Goal: Navigation & Orientation: Find specific page/section

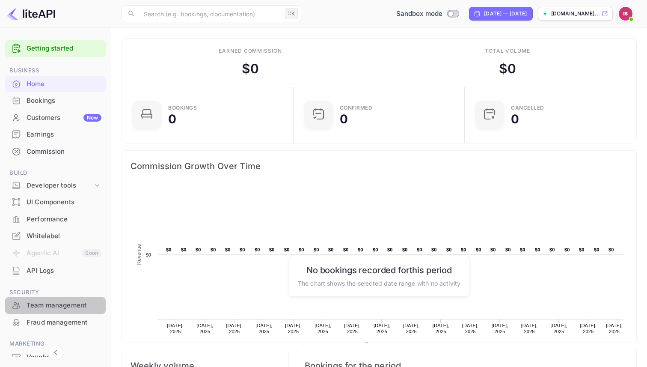
click at [70, 306] on div "Team management" at bounding box center [64, 305] width 75 height 10
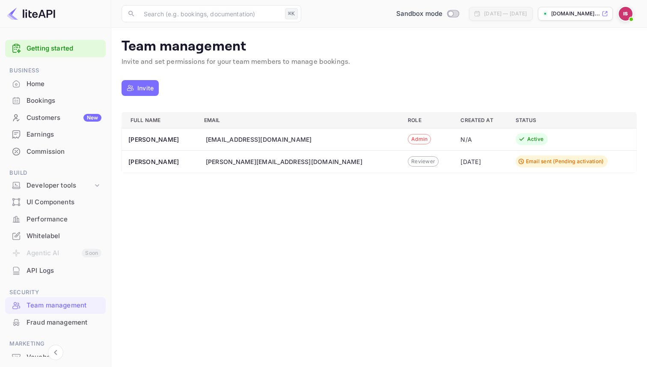
click at [206, 155] on td "[PERSON_NAME][EMAIL_ADDRESS][DOMAIN_NAME]" at bounding box center [299, 161] width 204 height 22
copy div "[PERSON_NAME][EMAIL_ADDRESS][DOMAIN_NAME]"
click at [454, 148] on td "N/A" at bounding box center [481, 139] width 55 height 22
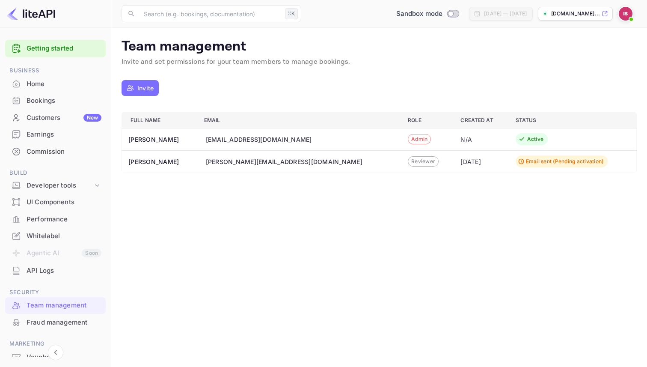
click at [460, 163] on div "[DATE]" at bounding box center [480, 161] width 41 height 9
click at [527, 160] on div "Email sent (Pending activation)" at bounding box center [565, 161] width 78 height 8
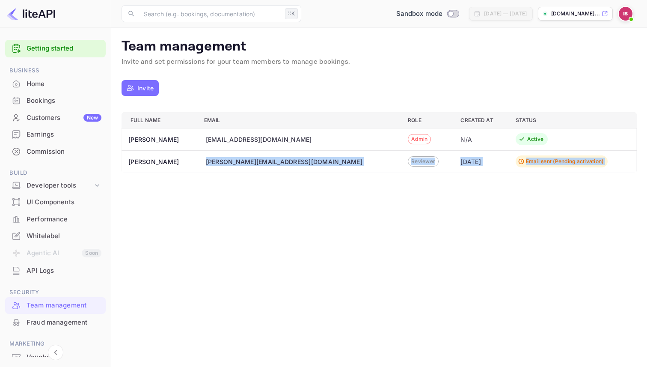
drag, startPoint x: 527, startPoint y: 160, endPoint x: 245, endPoint y: 160, distance: 282.0
click at [245, 160] on tr "[PERSON_NAME] [PERSON_NAME][EMAIL_ADDRESS][DOMAIN_NAME] Reviewer [DATE] Email s…" at bounding box center [379, 161] width 515 height 22
copy body "[PERSON_NAME][EMAIL_ADDRESS][DOMAIN_NAME] Reviewer [DATE] Email sent (Pending a…"
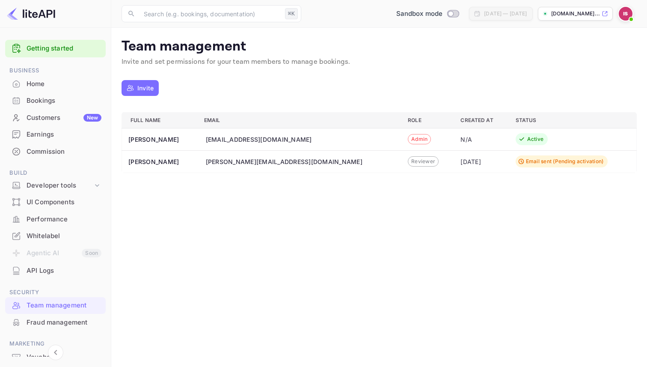
click at [238, 162] on div "[PERSON_NAME][EMAIL_ADDRESS][DOMAIN_NAME]" at bounding box center [284, 161] width 157 height 9
click at [148, 165] on th "[PERSON_NAME]" at bounding box center [159, 161] width 75 height 22
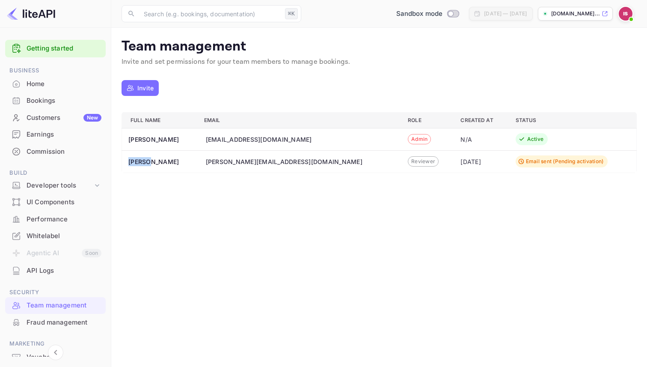
click at [55, 305] on div "Team management" at bounding box center [64, 305] width 75 height 10
click at [75, 184] on div "Developer tools" at bounding box center [60, 186] width 66 height 10
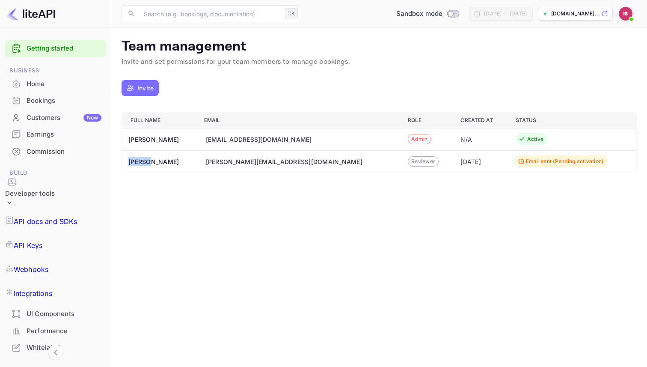
click at [71, 233] on link "API Keys" at bounding box center [55, 245] width 101 height 24
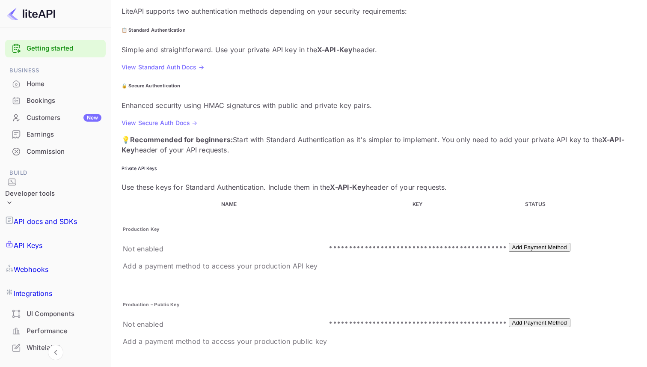
scroll to position [77, 0]
click at [171, 302] on h6 "Production – Public Key" at bounding box center [225, 305] width 204 height 7
click at [172, 302] on h6 "Production – Public Key" at bounding box center [225, 305] width 204 height 7
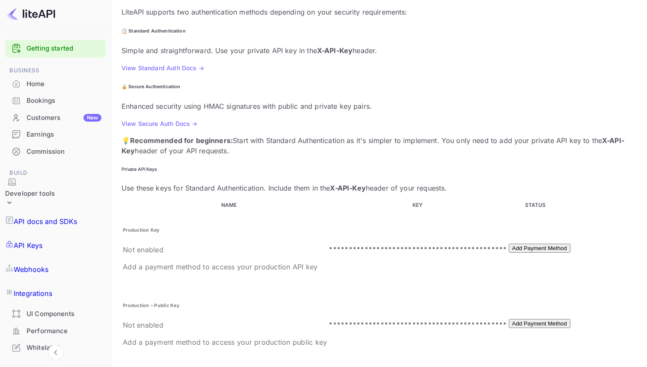
drag, startPoint x: 198, startPoint y: 249, endPoint x: 133, endPoint y: 247, distance: 65.1
copy span "Sandbox – Public Key"
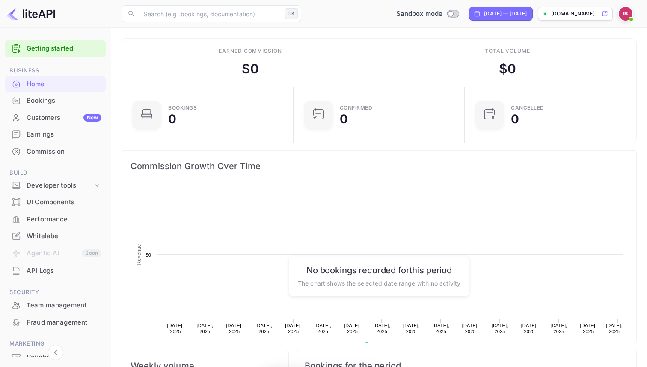
scroll to position [139, 166]
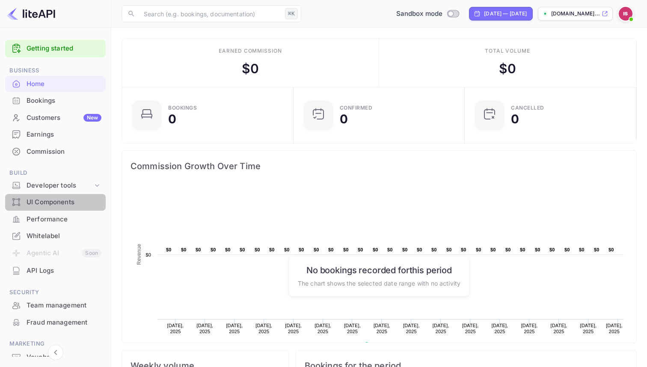
click at [69, 194] on div "UI Components" at bounding box center [55, 202] width 101 height 17
click at [69, 187] on div "Developer tools" at bounding box center [60, 186] width 66 height 10
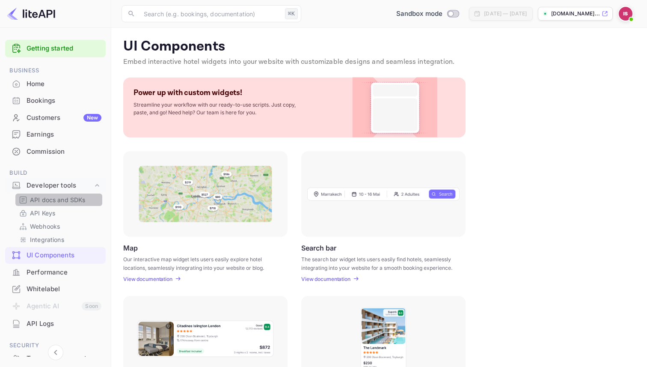
click at [68, 197] on p "API docs and SDKs" at bounding box center [58, 199] width 56 height 9
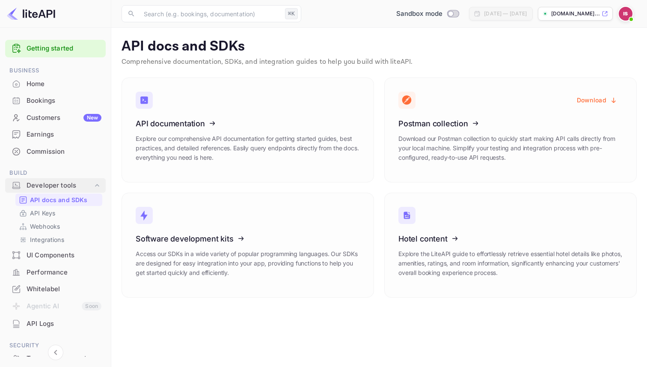
click at [66, 181] on div "Developer tools" at bounding box center [60, 186] width 66 height 10
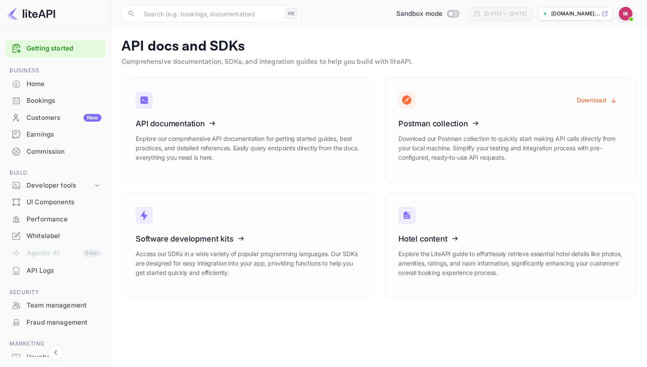
click at [66, 194] on div "UI Components" at bounding box center [55, 202] width 101 height 17
click at [66, 191] on div "Developer tools" at bounding box center [55, 185] width 101 height 15
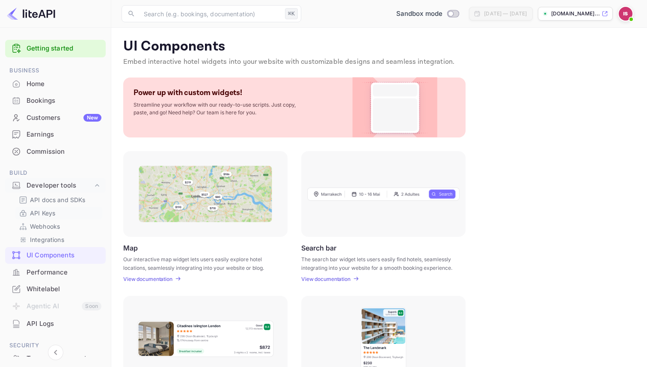
click at [49, 214] on p "API Keys" at bounding box center [42, 212] width 25 height 9
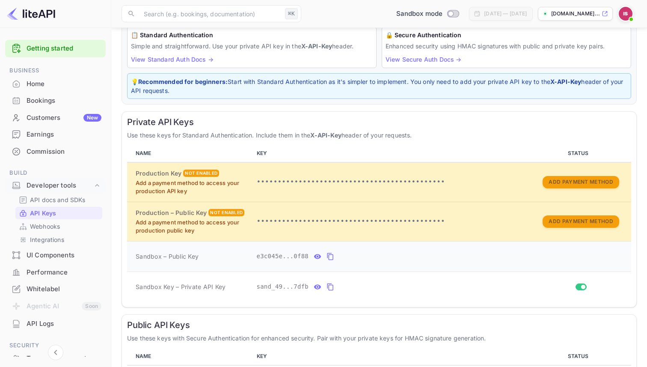
scroll to position [83, 0]
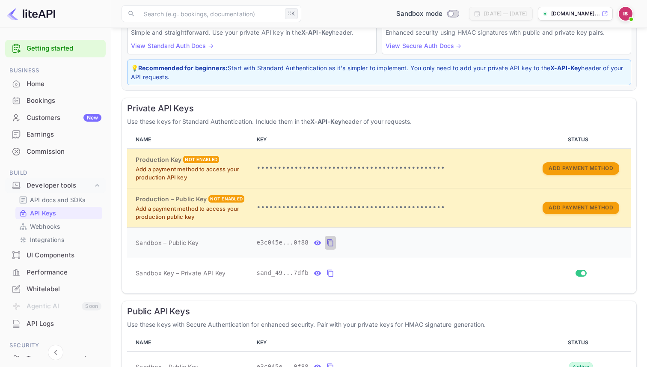
click at [332, 240] on icon "private api keys table" at bounding box center [331, 242] width 8 height 10
click at [332, 274] on icon "private api keys table" at bounding box center [331, 273] width 8 height 10
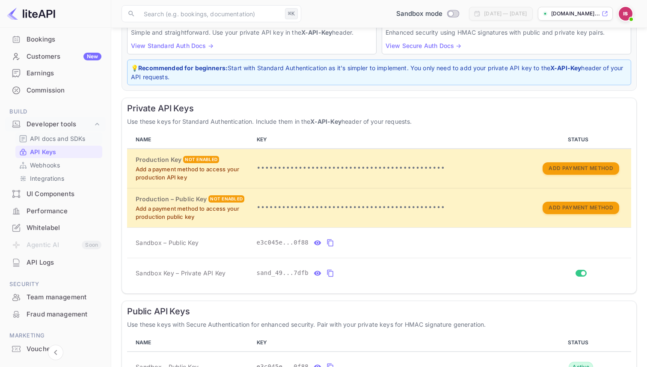
scroll to position [70, 0]
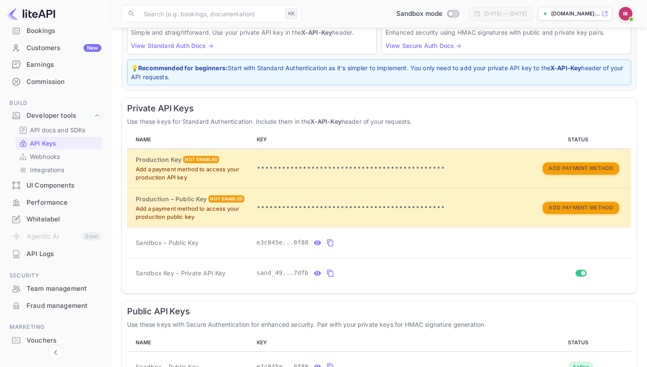
click at [64, 292] on div "Team management" at bounding box center [64, 289] width 75 height 10
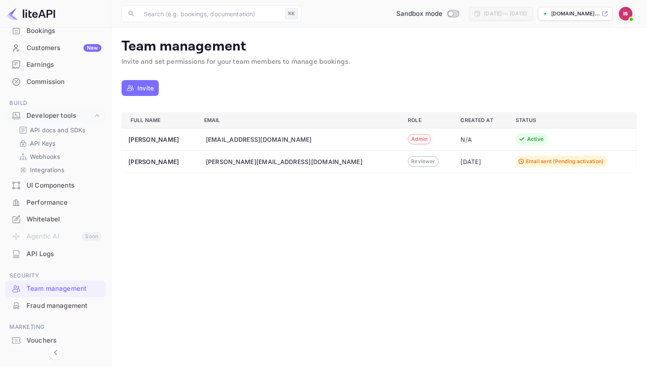
click at [526, 163] on div "Email sent (Pending activation)" at bounding box center [565, 161] width 78 height 8
click at [408, 166] on div "Reviewer" at bounding box center [423, 161] width 31 height 10
click at [408, 165] on div "Reviewer" at bounding box center [423, 161] width 31 height 10
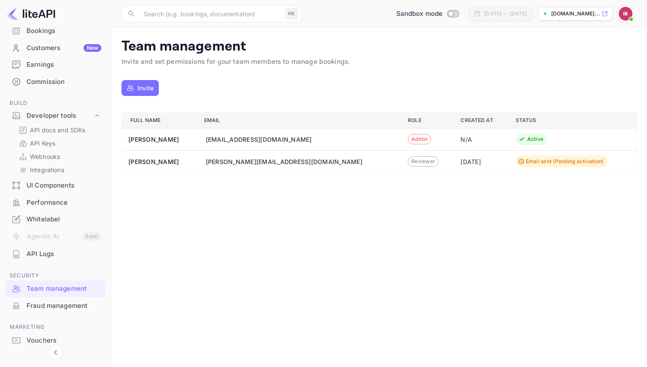
click at [228, 163] on div "[PERSON_NAME][EMAIL_ADDRESS][DOMAIN_NAME]" at bounding box center [284, 161] width 157 height 9
copy div "[PERSON_NAME][EMAIL_ADDRESS][DOMAIN_NAME]"
click at [142, 90] on p "Invite" at bounding box center [145, 87] width 16 height 9
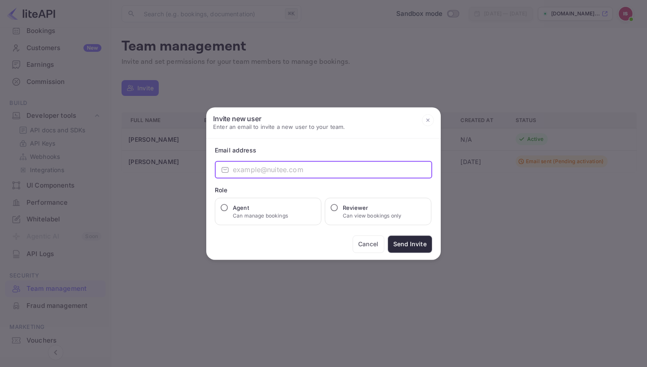
click at [283, 163] on input "email" at bounding box center [332, 169] width 199 height 17
paste input "[PERSON_NAME][EMAIL_ADDRESS][DOMAIN_NAME]"
type input "[PERSON_NAME][EMAIL_ADDRESS][DOMAIN_NAME]"
click at [309, 212] on div "Agent Can manage bookings" at bounding box center [268, 210] width 107 height 27
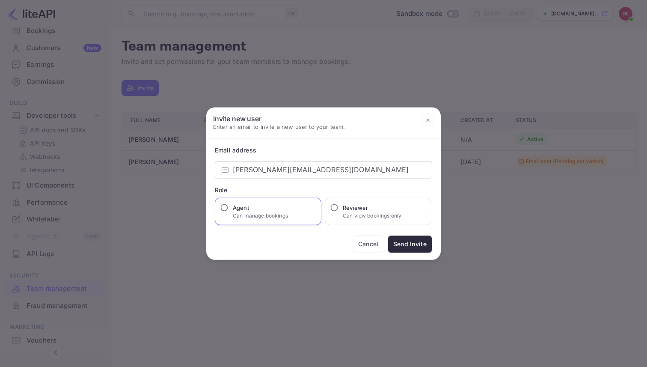
click at [253, 213] on p "Can manage bookings" at bounding box center [260, 215] width 55 height 8
click at [229, 211] on input "Agent Can manage bookings" at bounding box center [224, 207] width 9 height 9
radio input "true"
click at [358, 217] on p "Can view bookings only" at bounding box center [372, 215] width 59 height 8
click at [338, 211] on input "Reviewer Can view bookings only" at bounding box center [334, 207] width 9 height 9
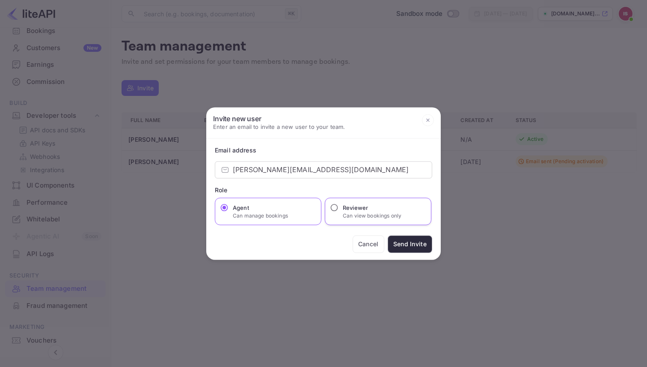
radio input "true"
click at [400, 240] on button "Send Invite" at bounding box center [410, 244] width 45 height 18
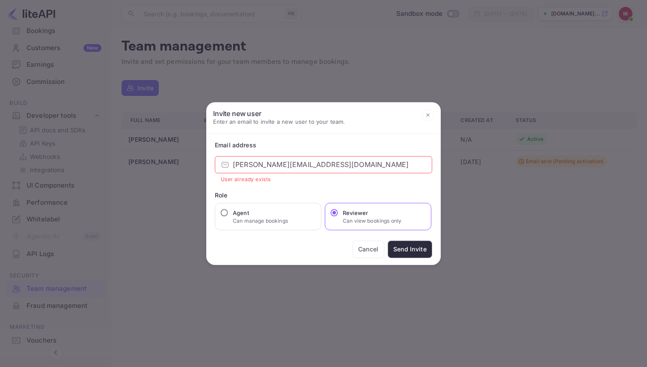
click at [367, 243] on button "Cancel" at bounding box center [369, 249] width 32 height 18
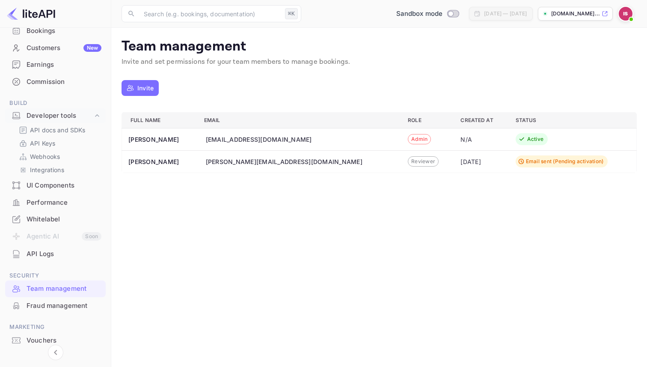
click at [619, 7] on span at bounding box center [625, 13] width 15 height 15
click at [592, 61] on div "Settings" at bounding box center [584, 67] width 98 height 21
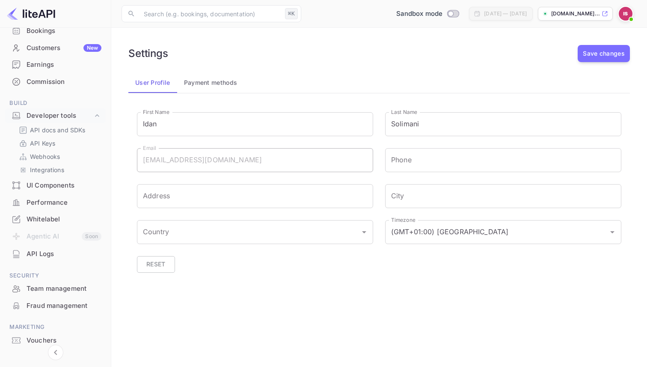
scroll to position [99, 0]
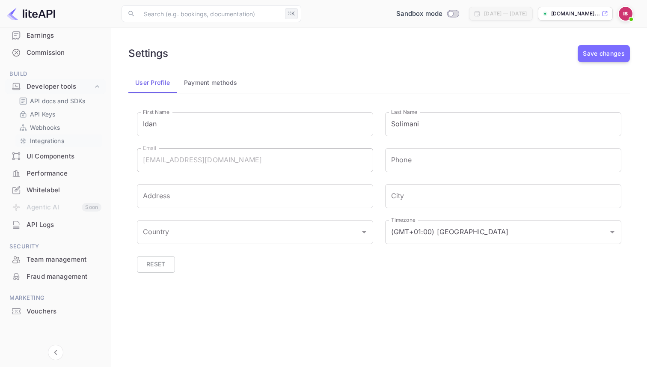
click at [59, 142] on p "Integrations" at bounding box center [47, 140] width 34 height 9
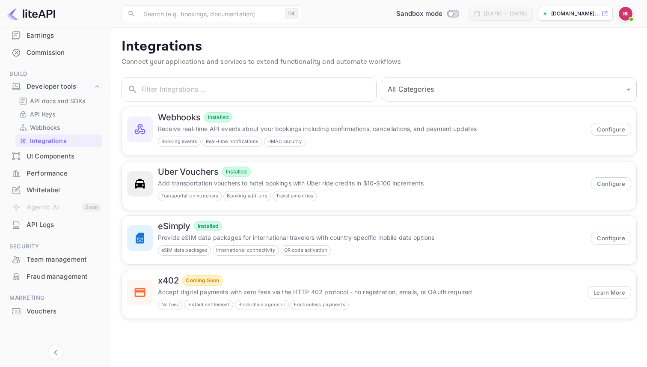
click at [52, 125] on p "Webhooks" at bounding box center [45, 127] width 30 height 9
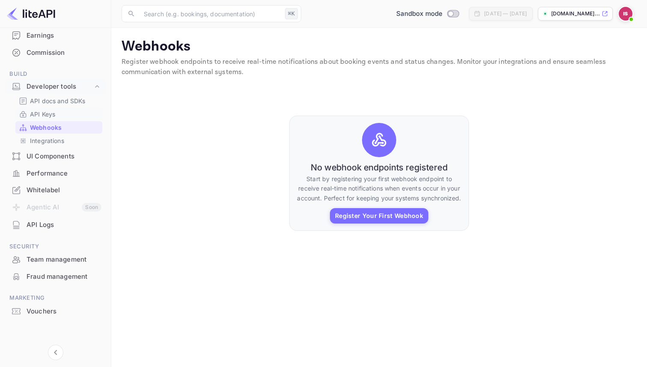
click at [65, 111] on link "API Keys" at bounding box center [59, 114] width 80 height 9
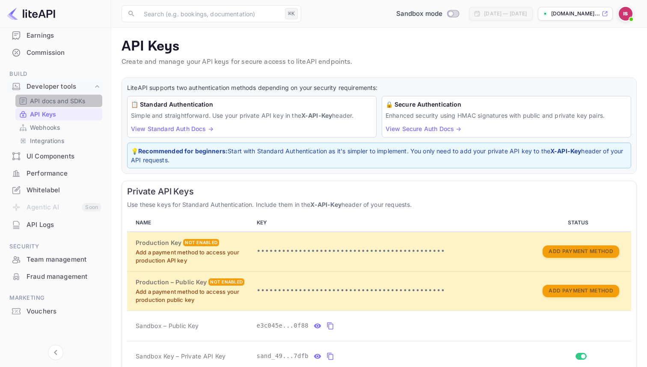
click at [74, 99] on p "API docs and SDKs" at bounding box center [58, 100] width 56 height 9
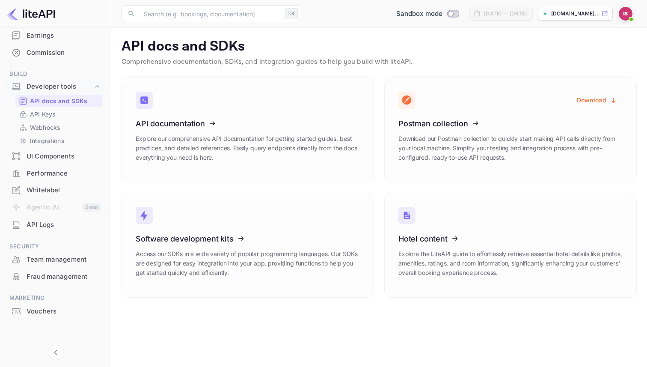
click at [80, 107] on div "API docs and SDKs API Keys Webhooks Integrations" at bounding box center [55, 121] width 101 height 52
click at [442, 14] on input "Switch to Production mode" at bounding box center [450, 14] width 17 height 6
checkbox input "false"
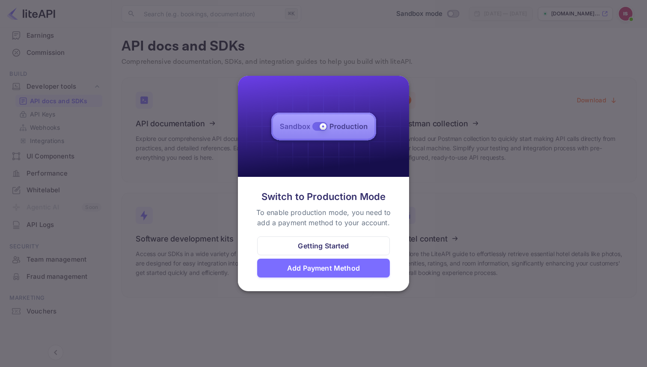
click at [454, 232] on div at bounding box center [323, 183] width 647 height 367
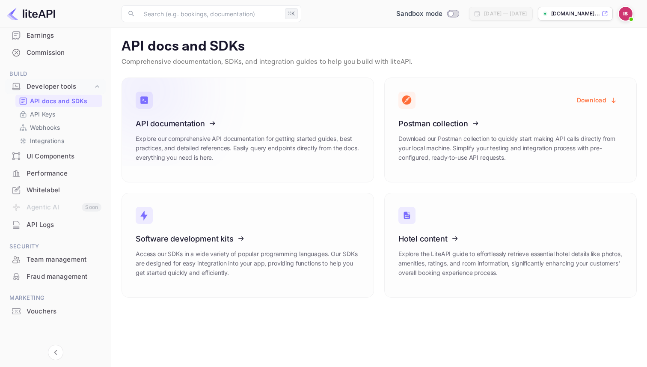
click at [171, 122] on icon at bounding box center [188, 122] width 133 height 88
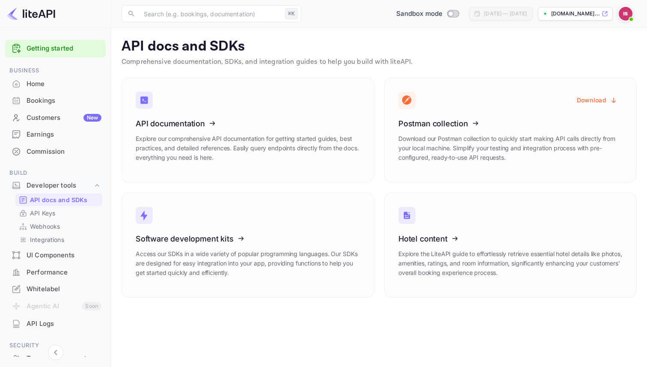
click at [624, 9] on img at bounding box center [626, 14] width 14 height 14
click at [583, 67] on div "Settings" at bounding box center [584, 67] width 98 height 21
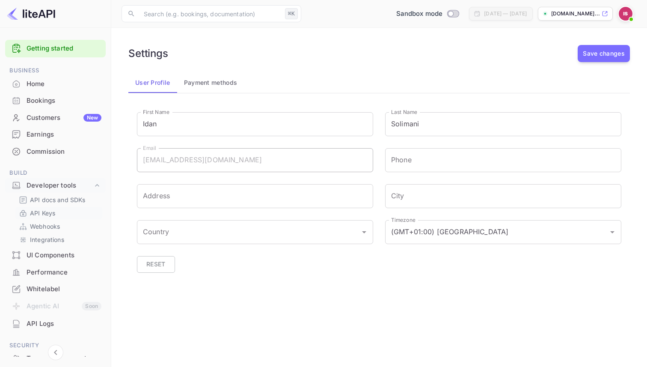
click at [68, 211] on link "API Keys" at bounding box center [59, 212] width 80 height 9
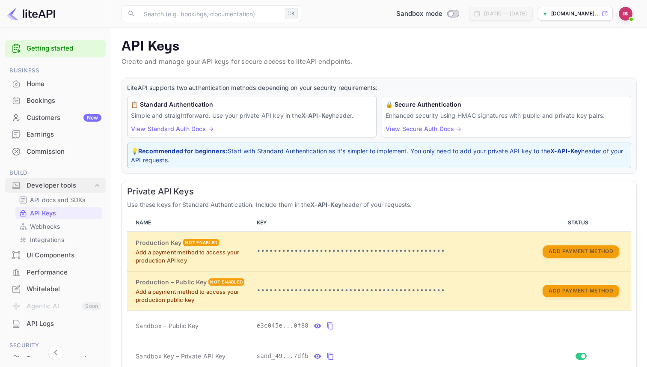
click at [76, 184] on div "Developer tools" at bounding box center [60, 186] width 66 height 10
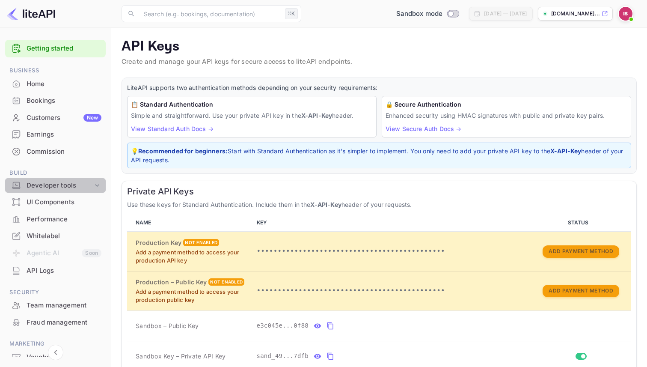
click at [78, 184] on div "Developer tools" at bounding box center [60, 186] width 66 height 10
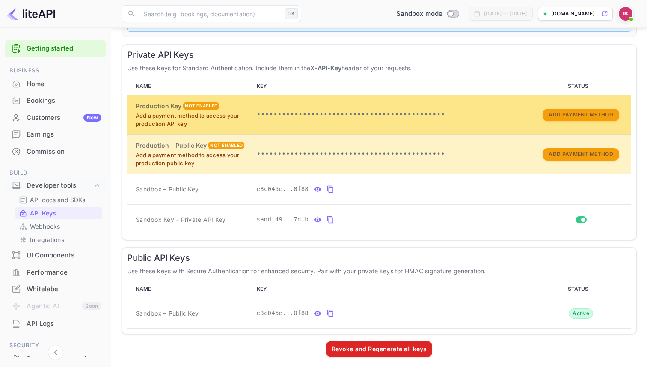
scroll to position [140, 0]
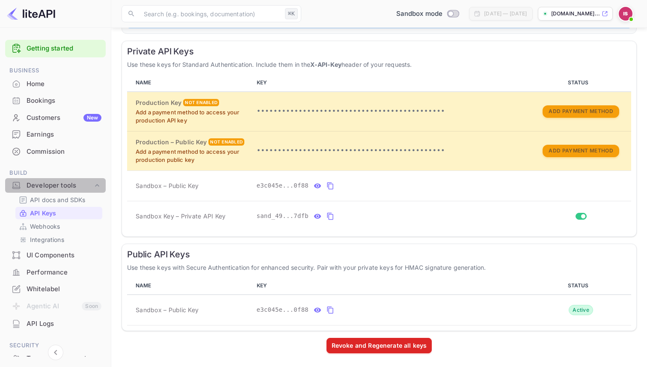
click at [70, 191] on div "Developer tools" at bounding box center [55, 185] width 101 height 15
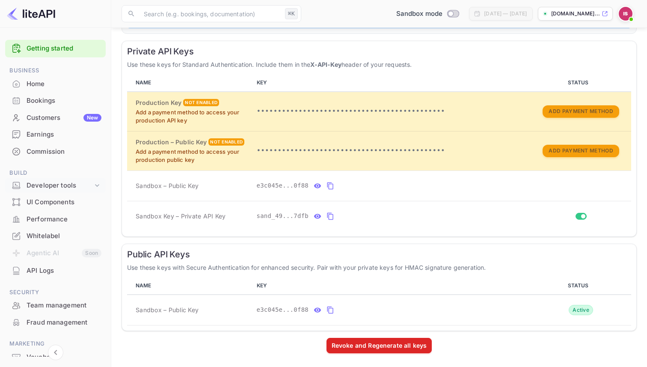
click at [69, 188] on div "Developer tools" at bounding box center [60, 186] width 66 height 10
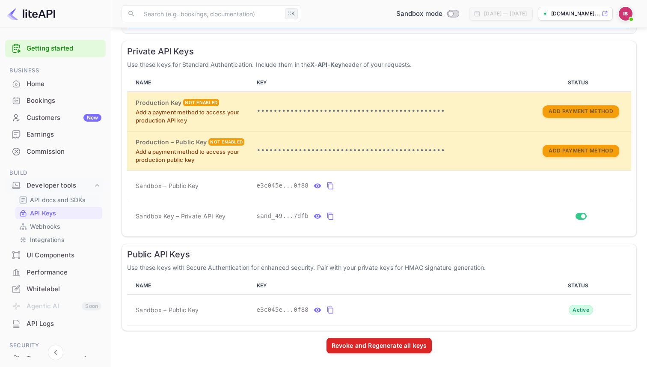
click at [75, 202] on p "API docs and SDKs" at bounding box center [58, 199] width 56 height 9
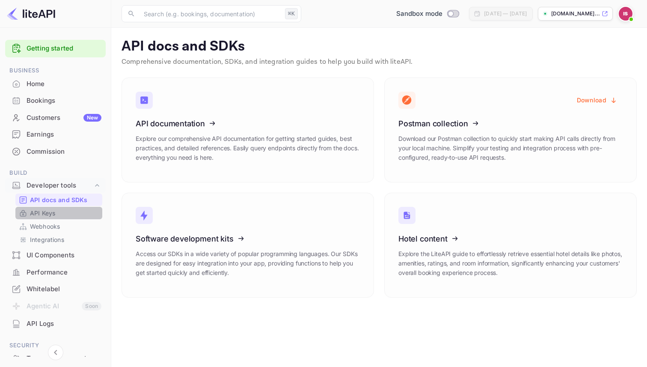
click at [76, 217] on link "API Keys" at bounding box center [59, 212] width 80 height 9
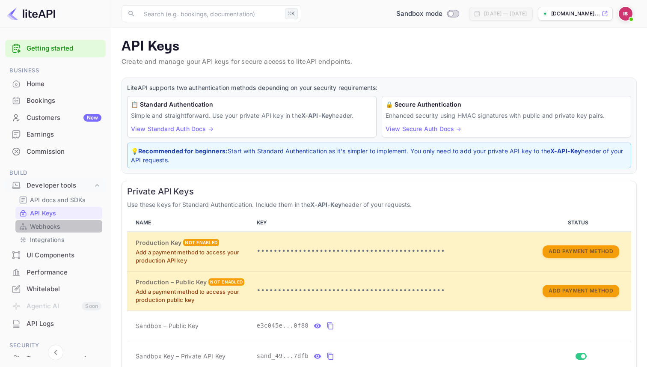
click at [73, 227] on link "Webhooks" at bounding box center [59, 226] width 80 height 9
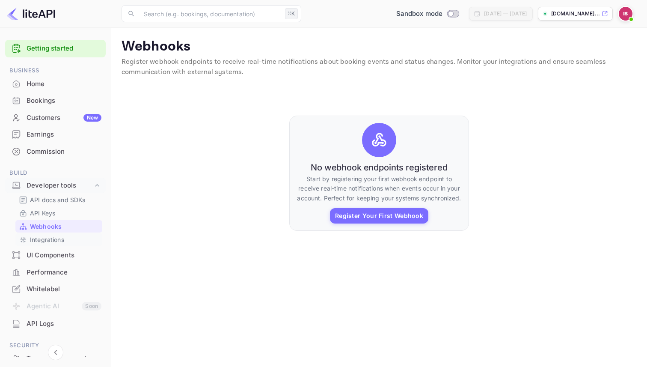
click at [71, 236] on link "Integrations" at bounding box center [59, 239] width 80 height 9
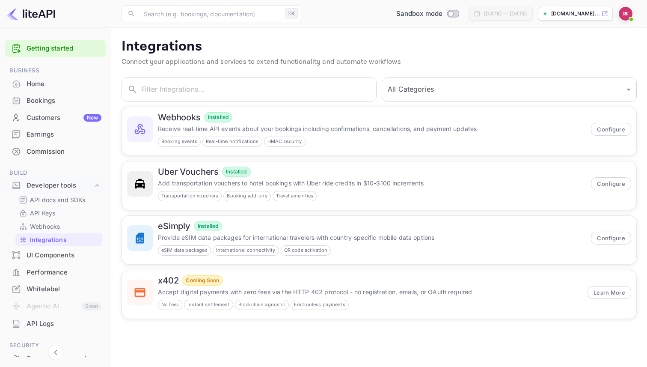
click at [50, 80] on div "Home" at bounding box center [64, 84] width 75 height 10
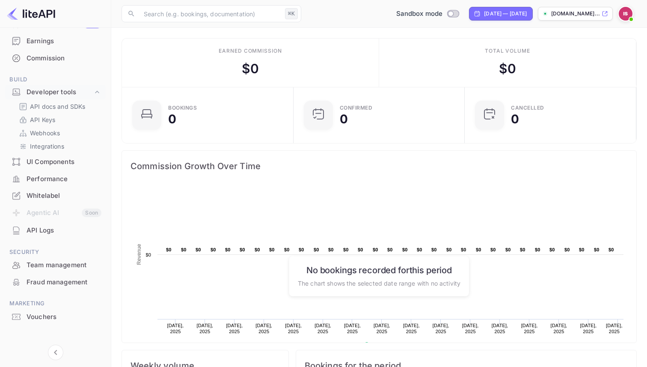
scroll to position [99, 0]
